Goal: Task Accomplishment & Management: Manage account settings

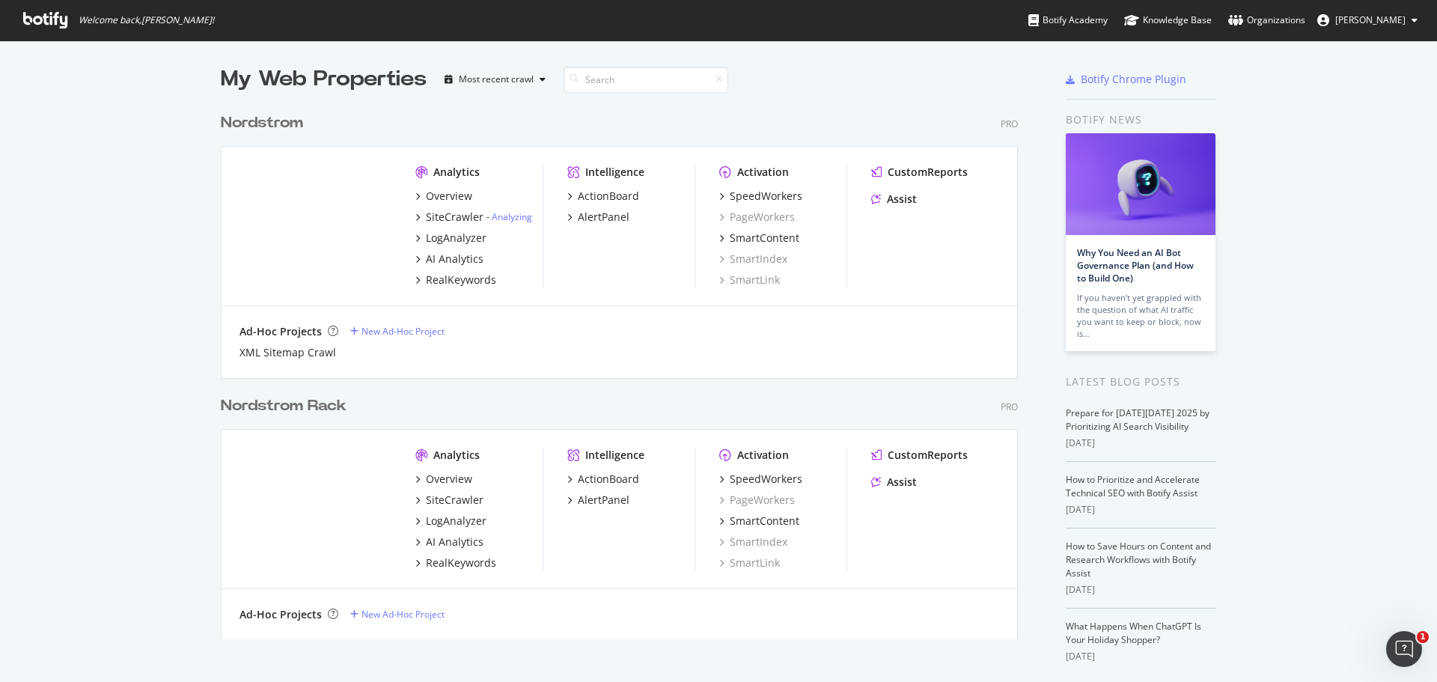
click at [256, 126] on div "Nordstrom" at bounding box center [262, 123] width 82 height 22
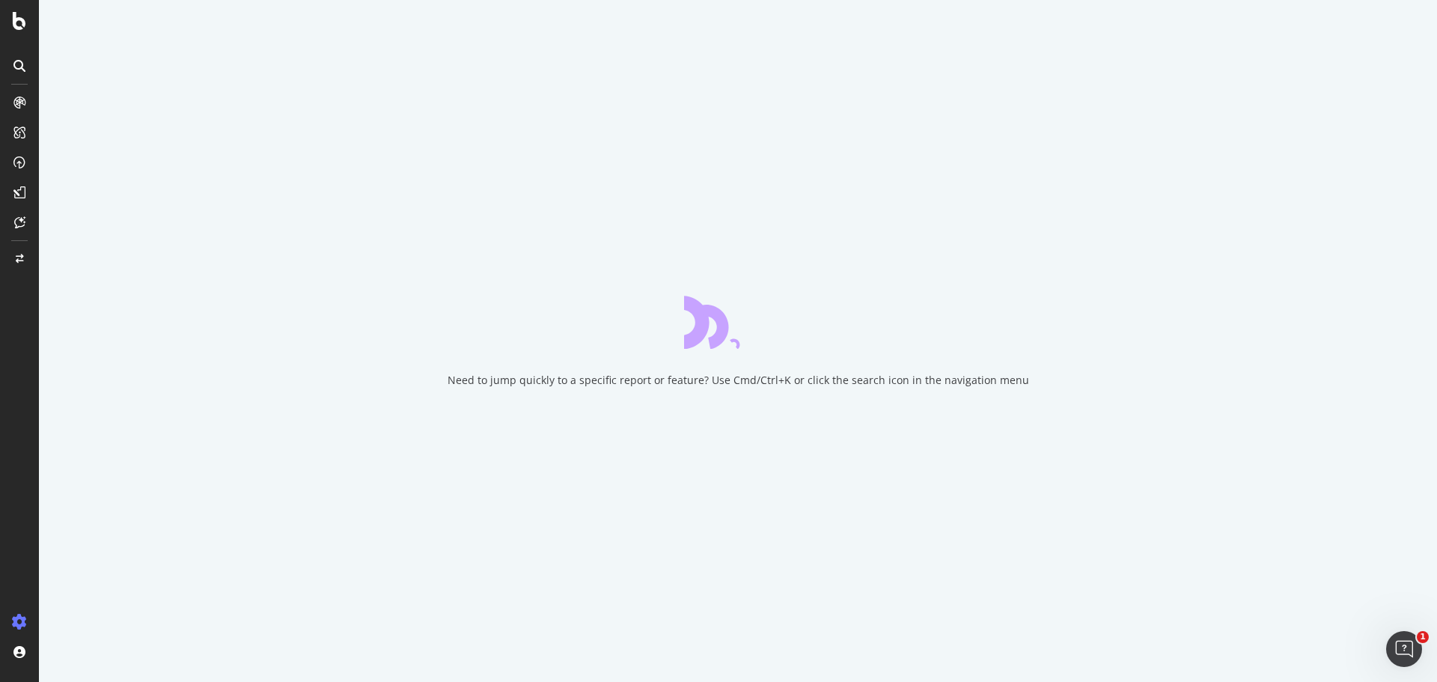
click at [21, 621] on icon at bounding box center [19, 622] width 15 height 15
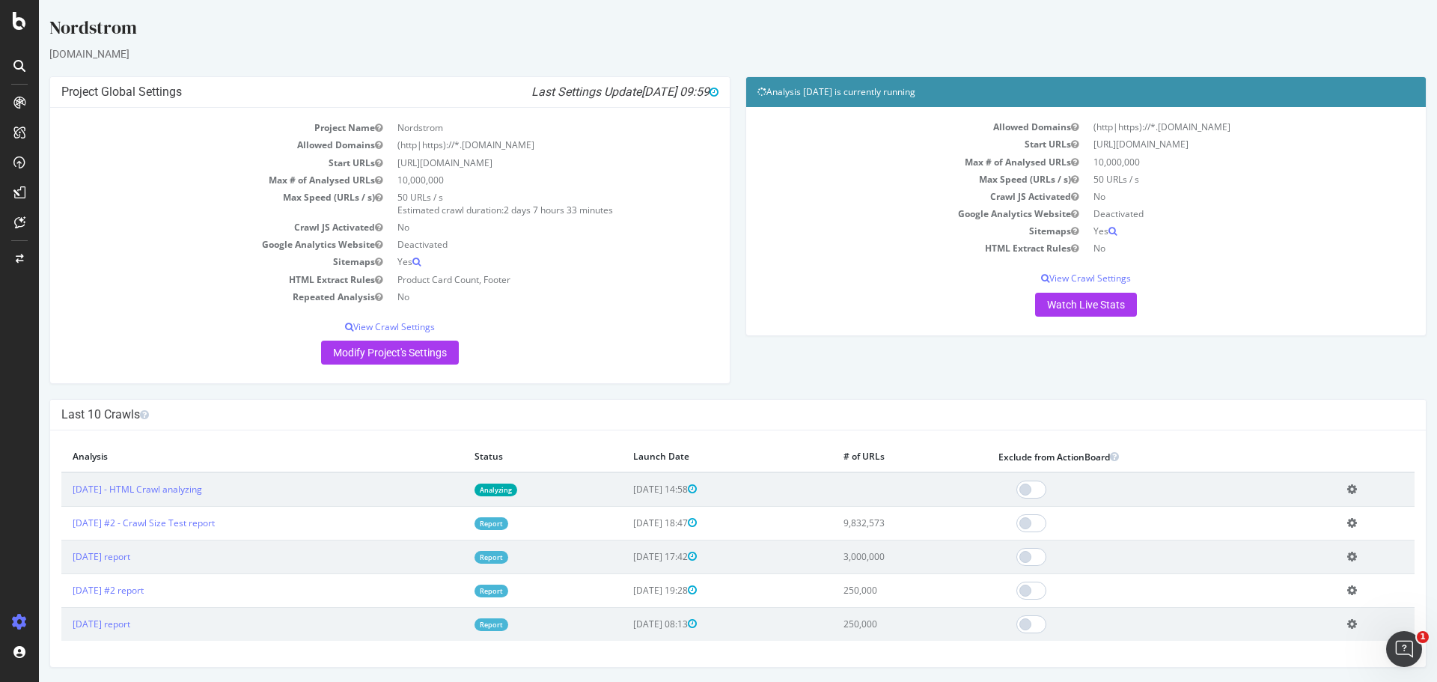
click at [21, 621] on icon at bounding box center [19, 622] width 15 height 15
click at [94, 549] on div "Project settings" at bounding box center [77, 555] width 63 height 12
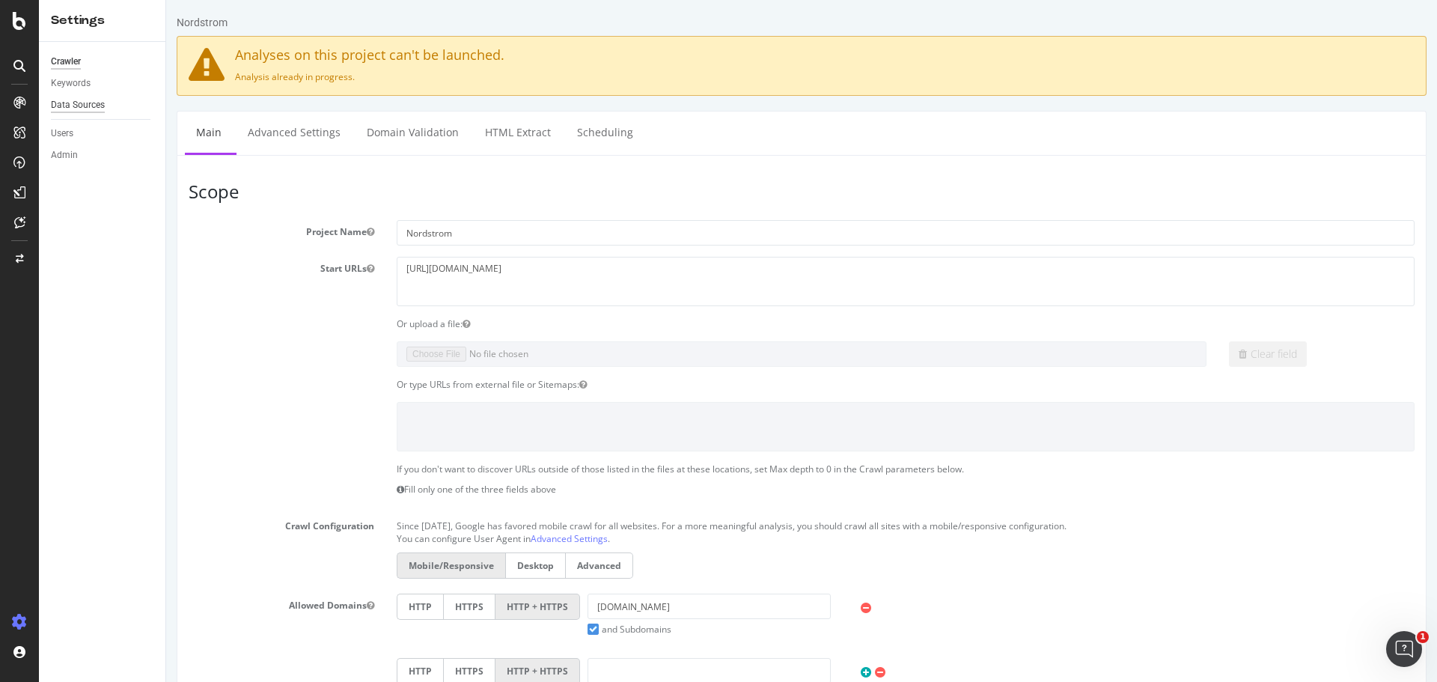
click at [67, 112] on div "Data Sources" at bounding box center [78, 105] width 54 height 16
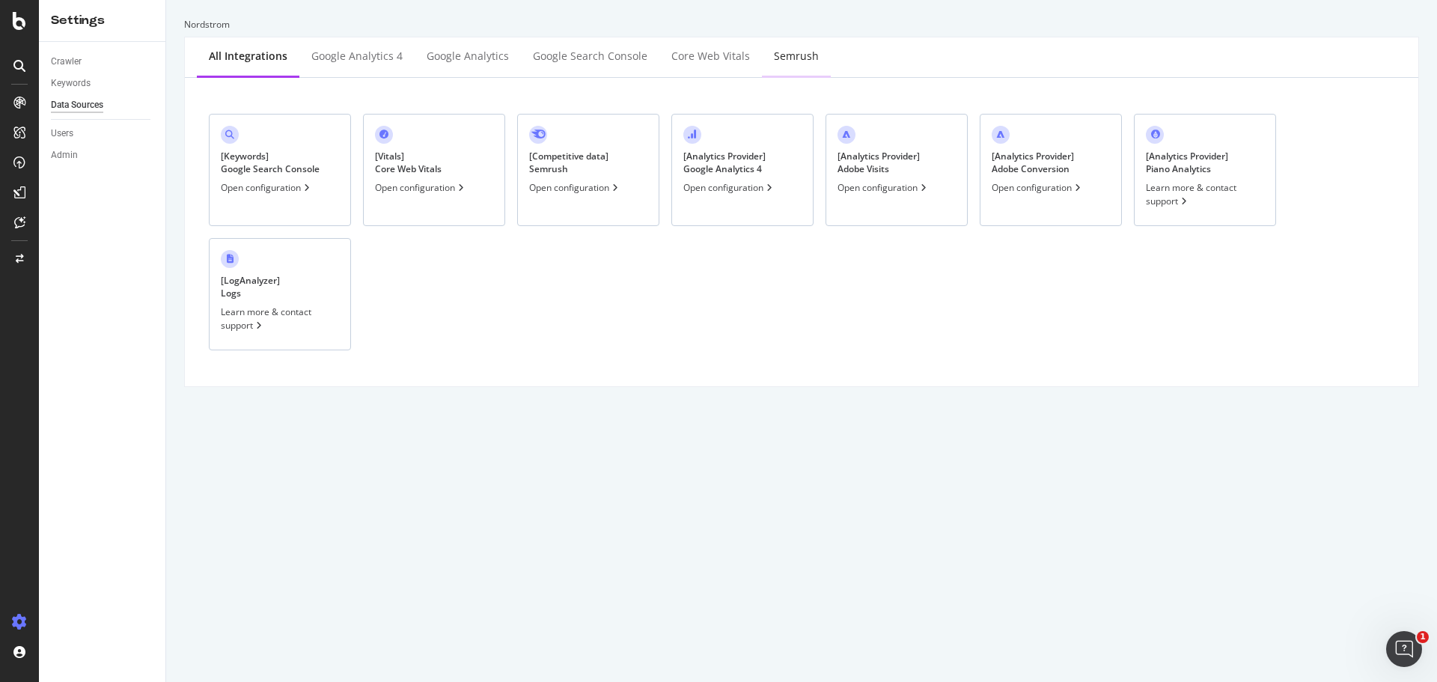
click at [802, 59] on div "Semrush" at bounding box center [796, 56] width 45 height 15
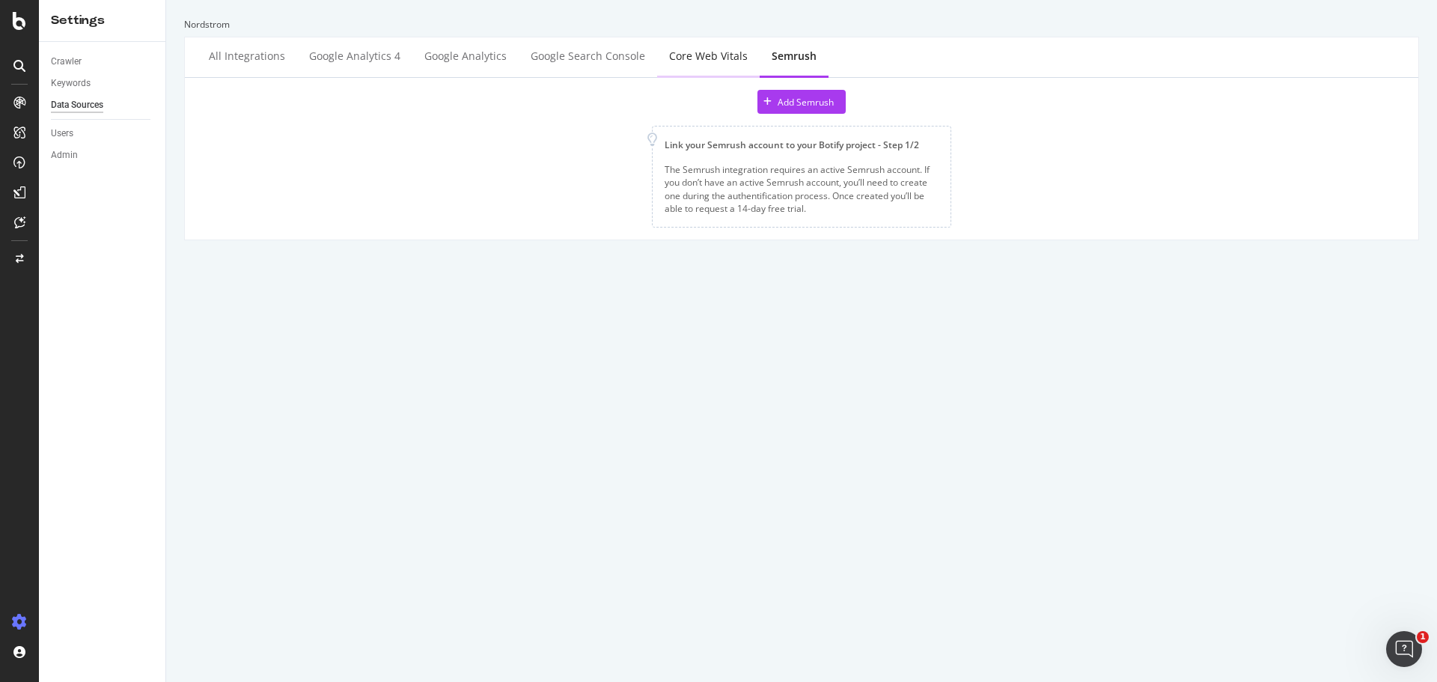
click at [669, 58] on div "Core Web Vitals" at bounding box center [708, 56] width 79 height 15
